Goal: Book appointment/travel/reservation

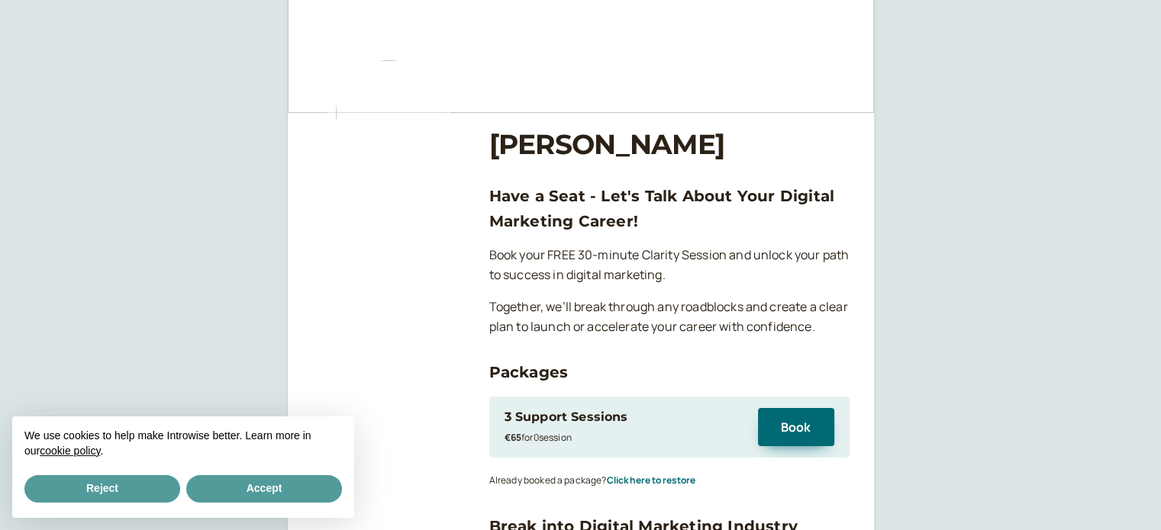
scroll to position [153, 0]
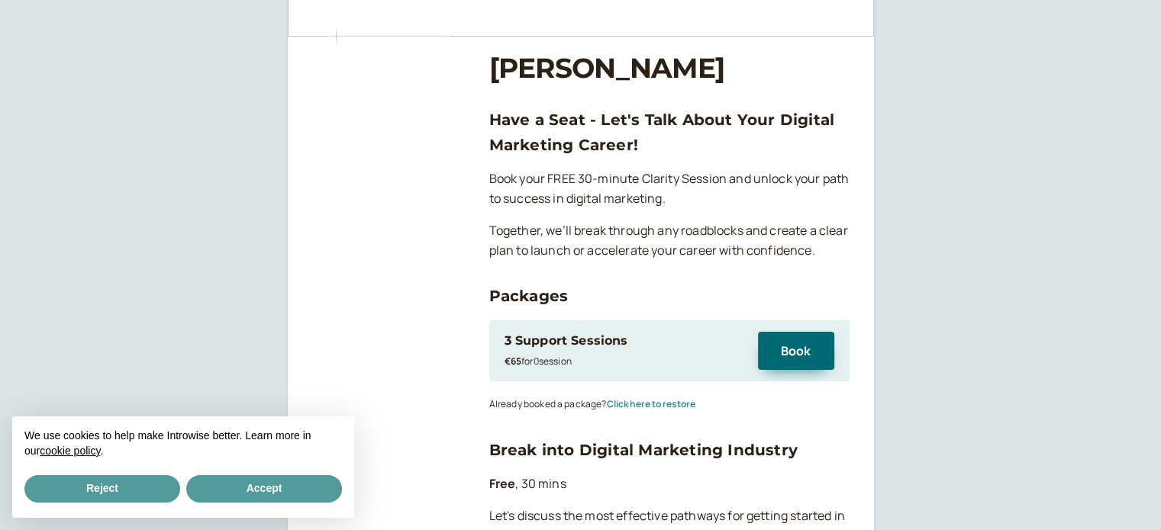
click at [688, 404] on button "Click here to restore" at bounding box center [651, 404] width 89 height 11
click at [791, 354] on button "Book" at bounding box center [796, 351] width 76 height 38
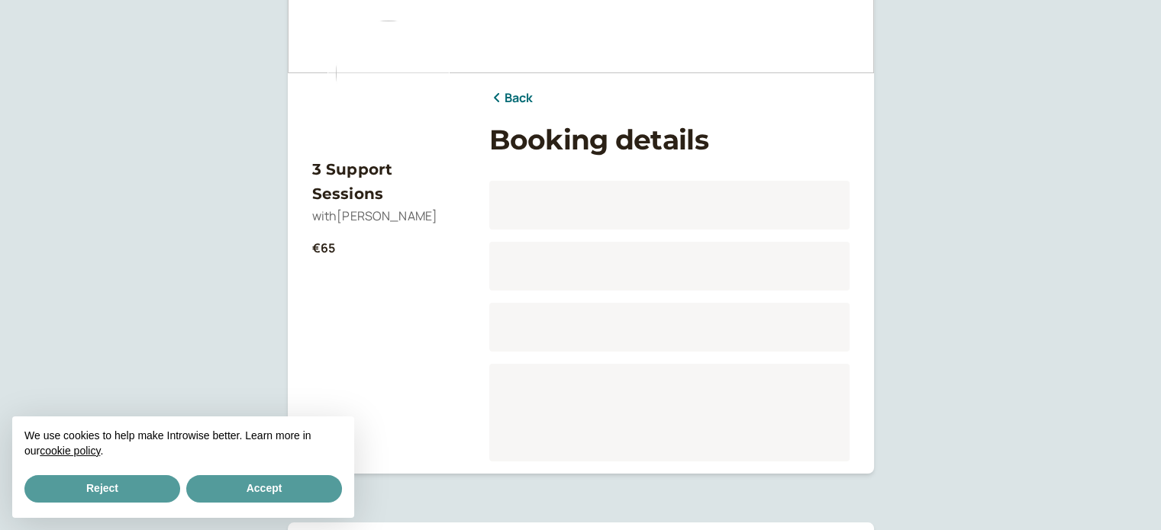
scroll to position [177, 0]
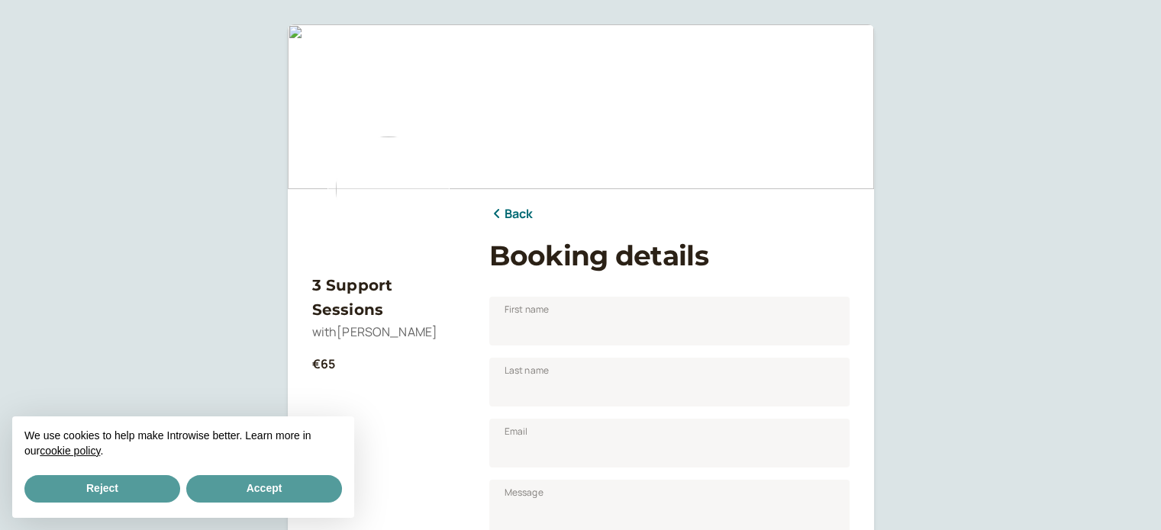
scroll to position [305, 0]
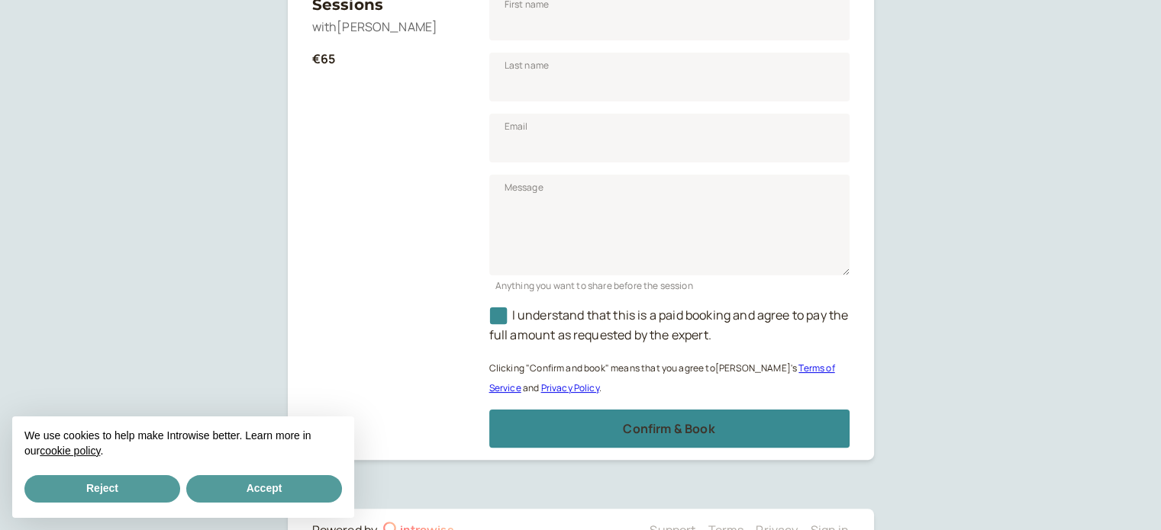
click at [625, 322] on span "I understand that this is a paid booking and agree to pay the full amount as re…" at bounding box center [668, 325] width 359 height 37
click at [489, 320] on input "I understand that this is a paid booking and agree to pay the full amount as re…" at bounding box center [489, 320] width 0 height 0
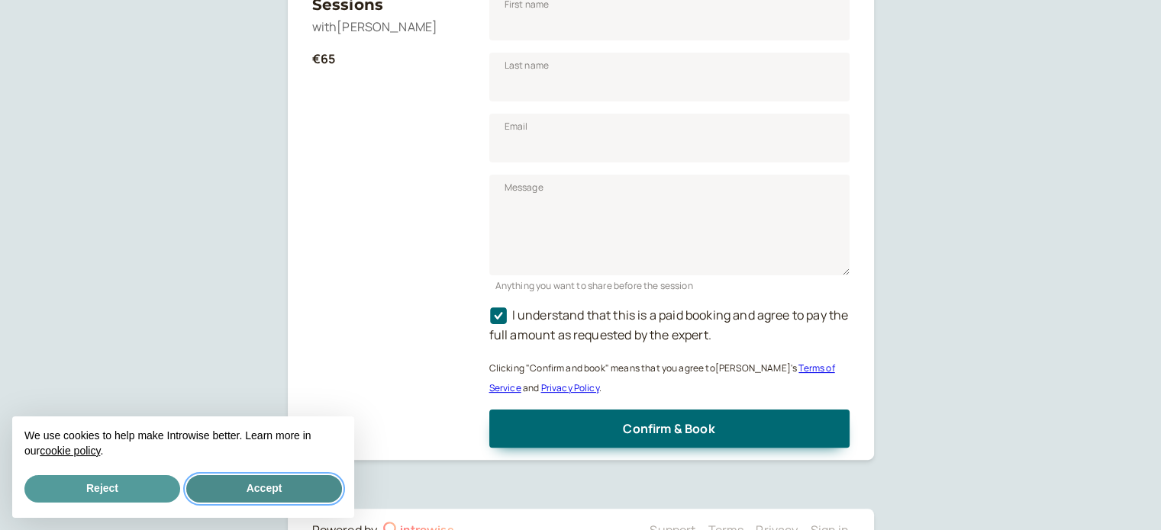
click at [292, 488] on button "Accept" at bounding box center [264, 488] width 156 height 27
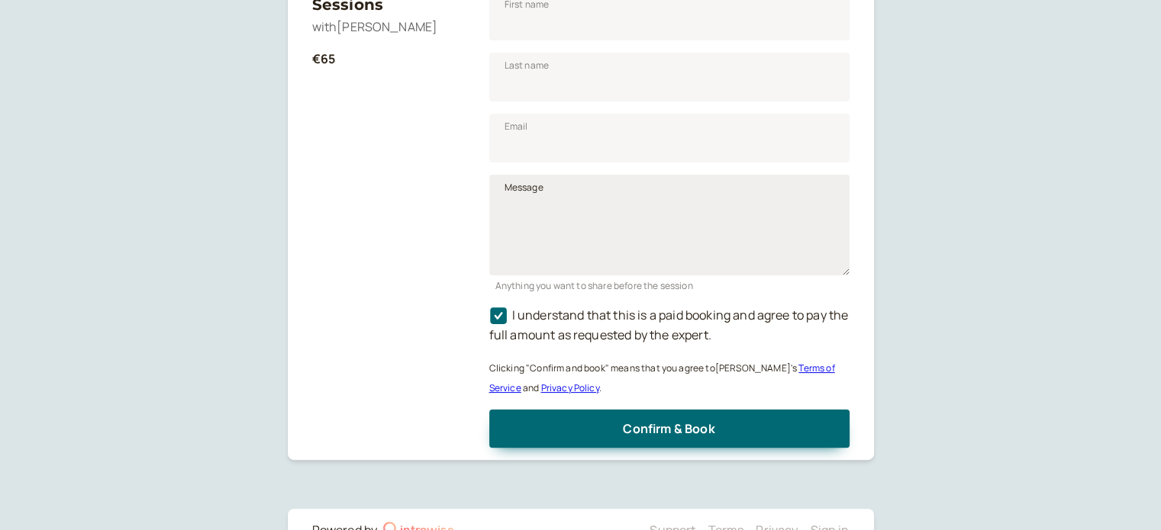
scroll to position [153, 0]
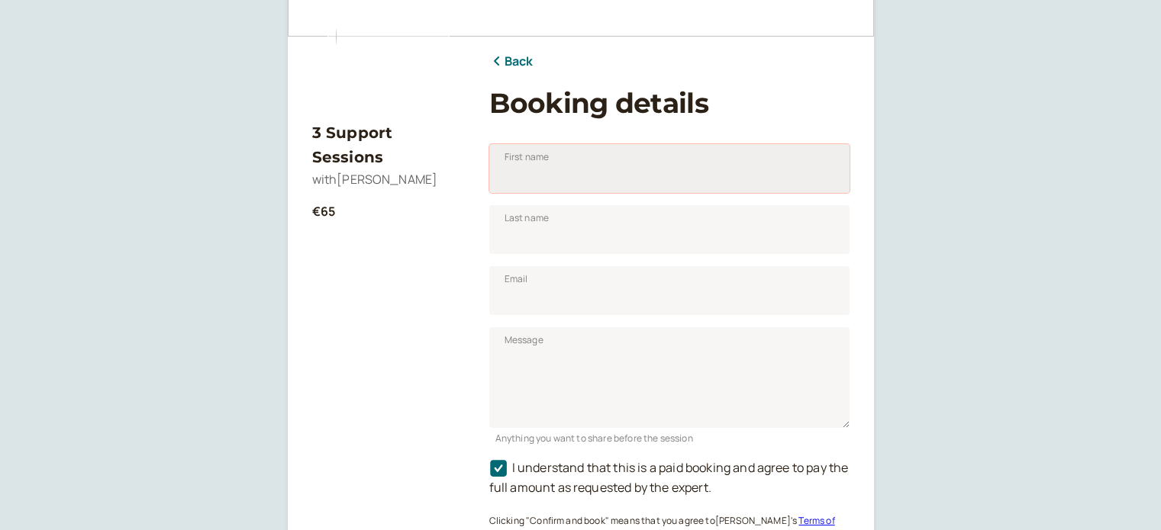
click at [651, 188] on input "First name" at bounding box center [669, 168] width 360 height 49
type input "[PERSON_NAME]"
type input "Bezzina"
type input "[EMAIL_ADDRESS][DOMAIN_NAME]"
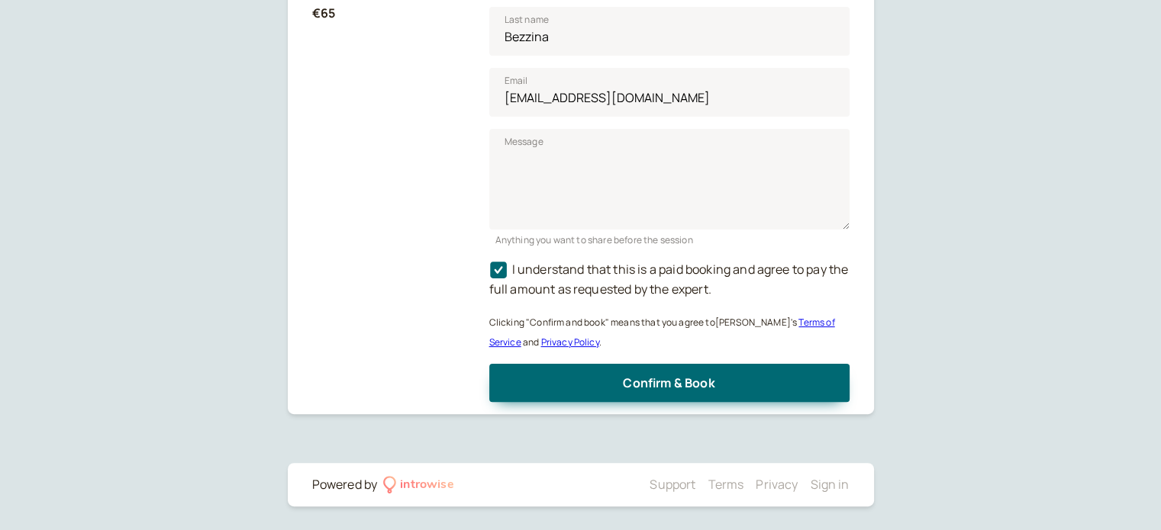
scroll to position [275, 0]
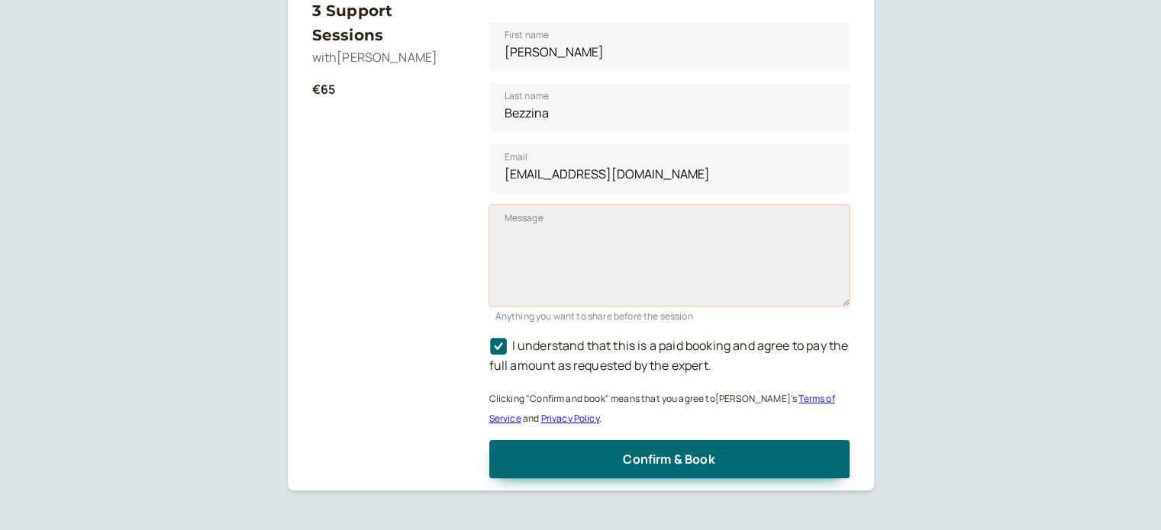
click at [675, 280] on textarea "Message" at bounding box center [669, 255] width 360 height 101
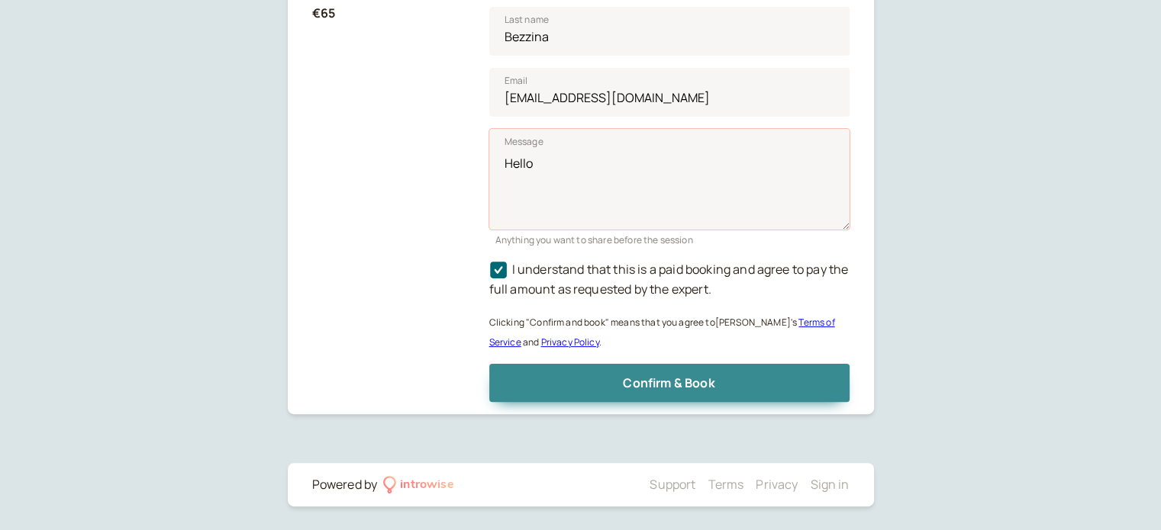
type textarea "Hello"
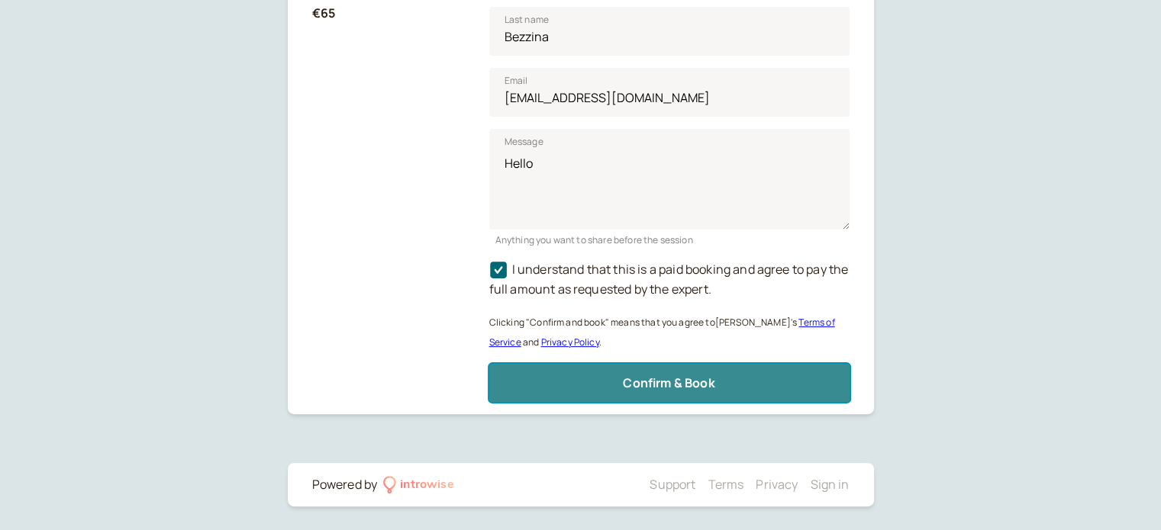
click at [748, 392] on button "Confirm & Book" at bounding box center [669, 383] width 360 height 38
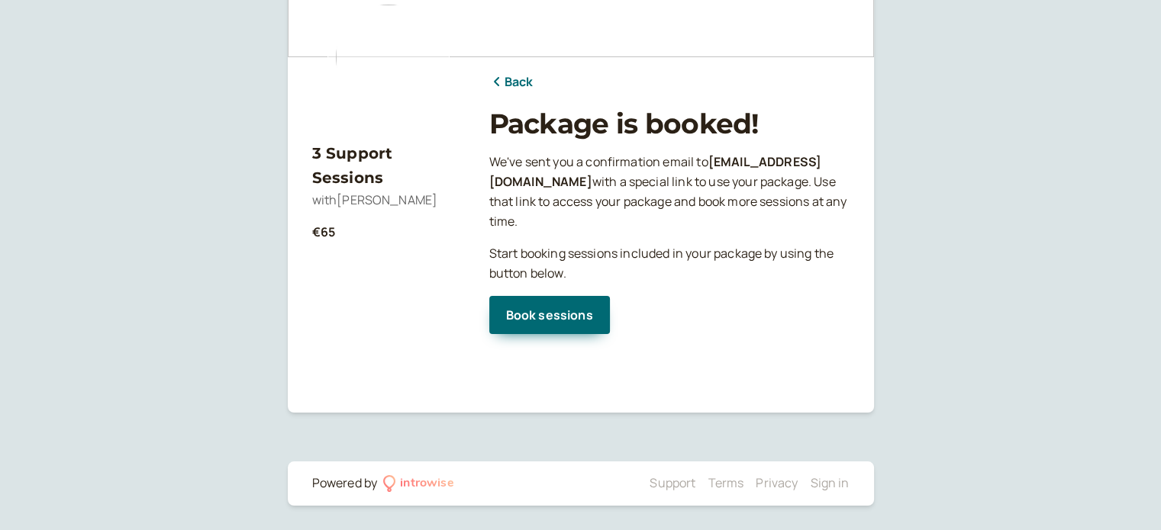
scroll to position [131, 0]
click at [538, 320] on link "Book sessions" at bounding box center [549, 316] width 121 height 38
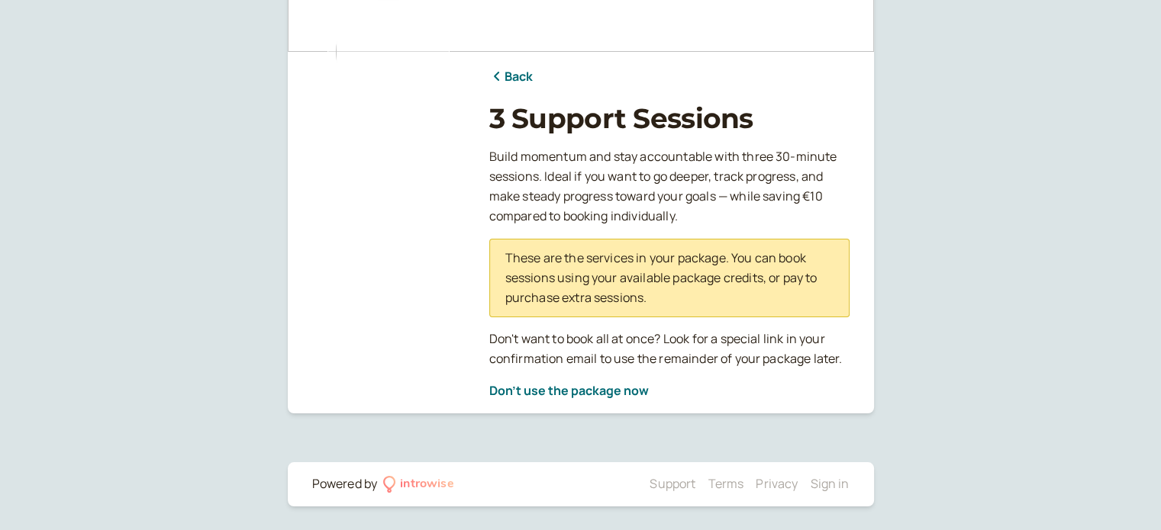
scroll to position [61, 0]
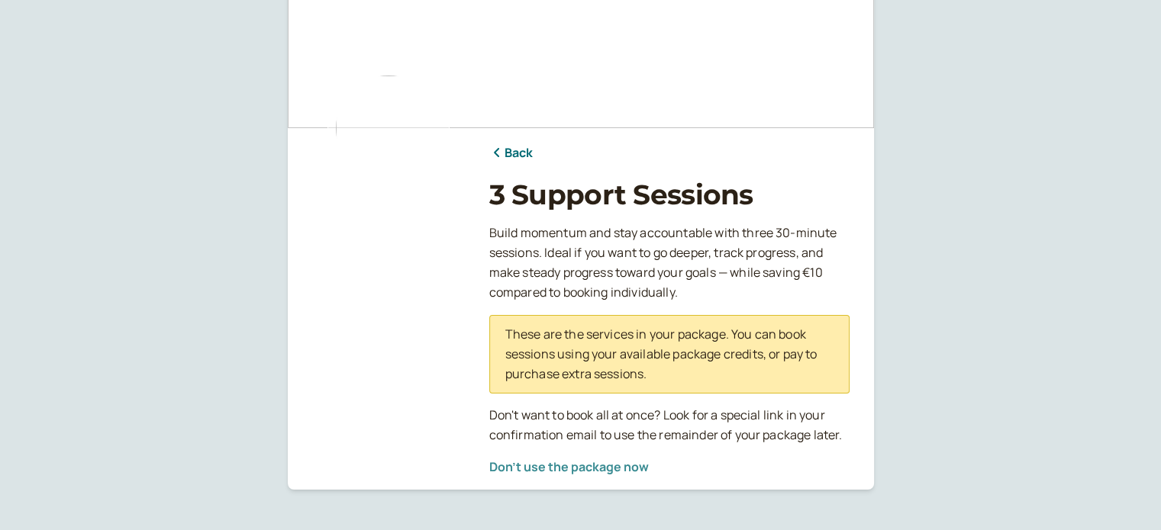
click at [620, 466] on button "Don't use the package now" at bounding box center [568, 467] width 159 height 14
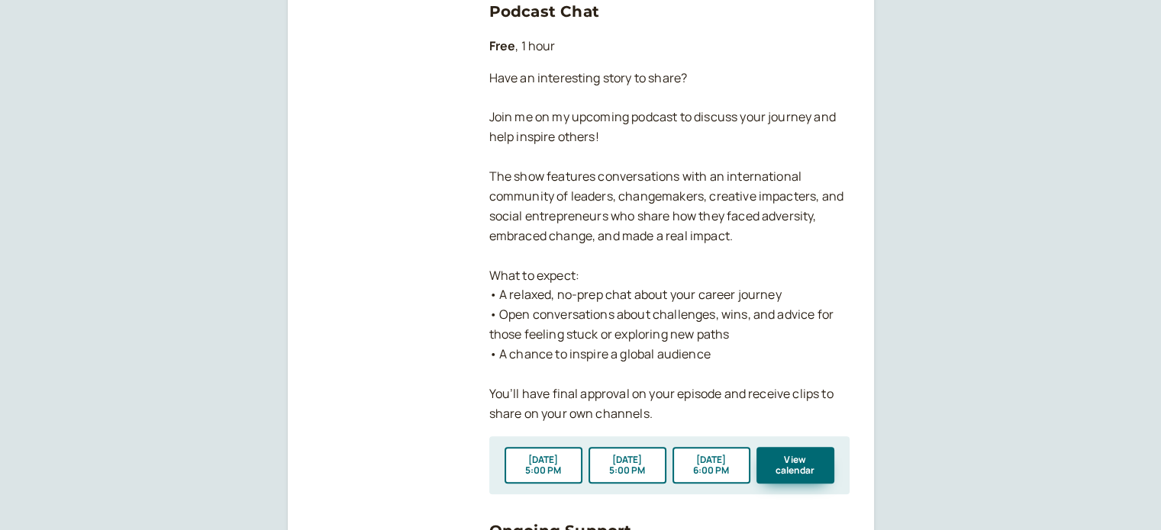
scroll to position [1831, 0]
